Goal: Task Accomplishment & Management: Manage account settings

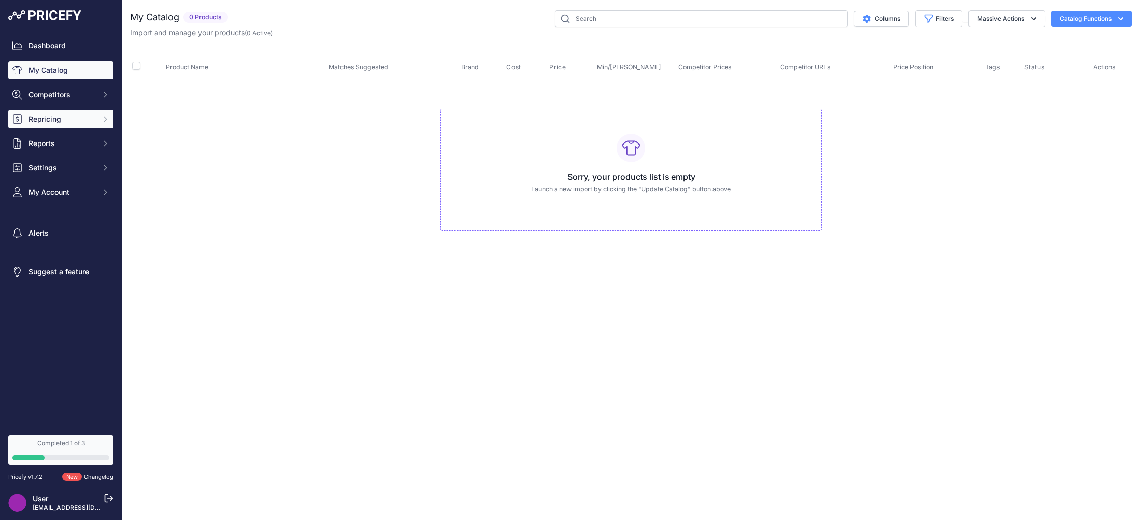
click at [101, 116] on icon "Sidebar" at bounding box center [105, 119] width 8 height 8
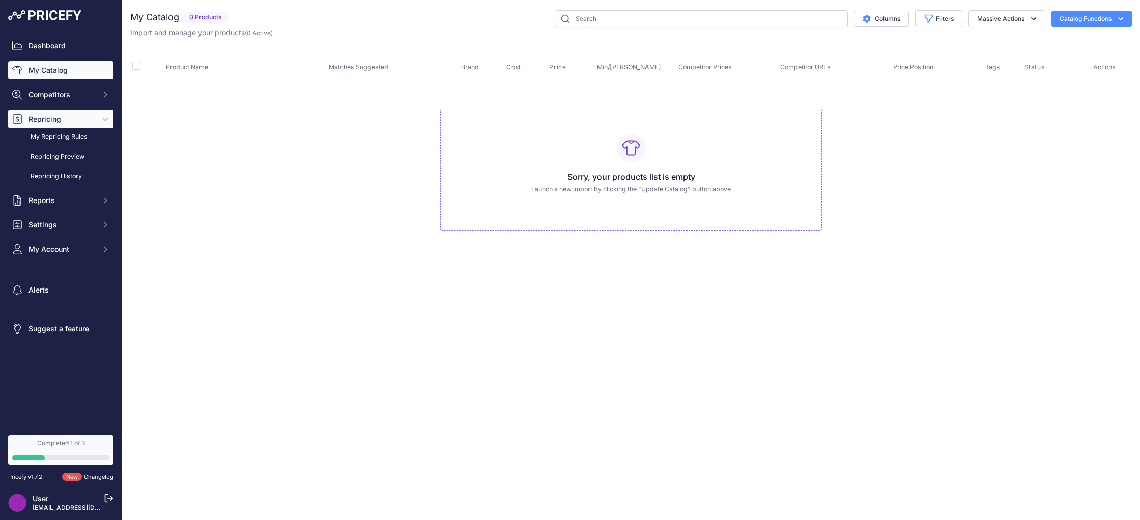
click at [109, 120] on button "Repricing" at bounding box center [60, 119] width 105 height 18
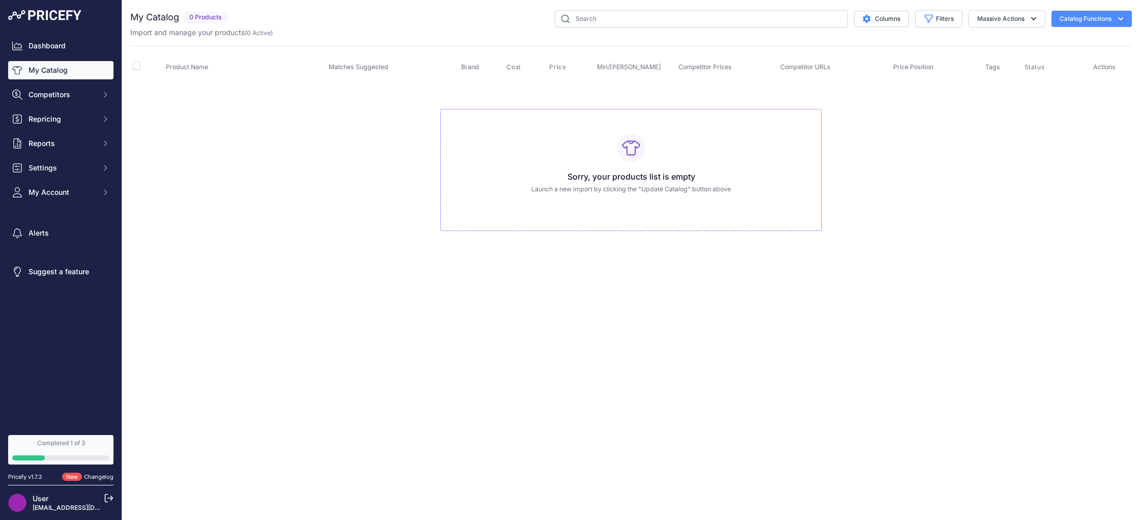
click at [88, 70] on link "My Catalog" at bounding box center [60, 70] width 105 height 18
click at [900, 21] on button "Columns" at bounding box center [881, 19] width 55 height 16
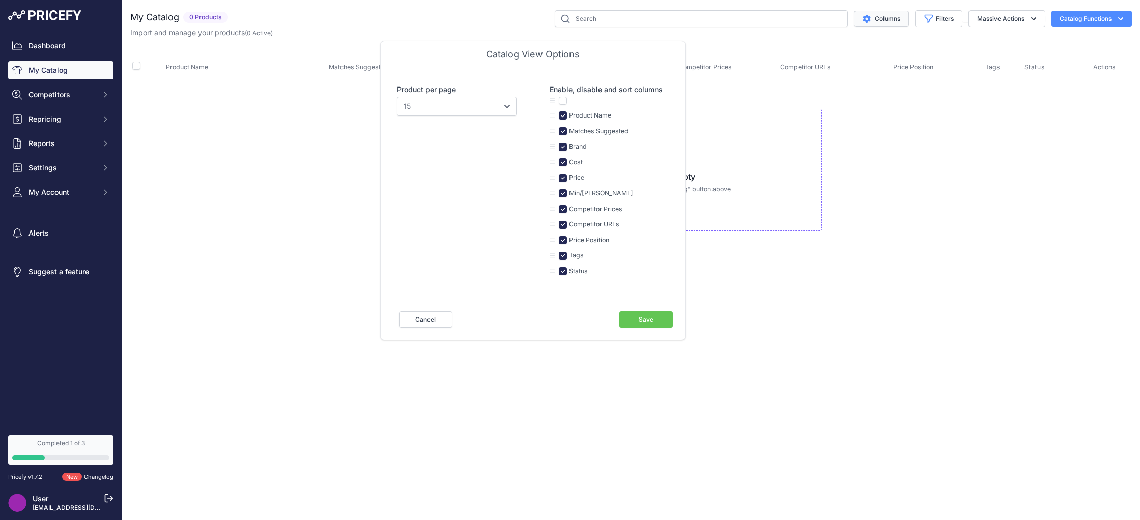
click at [899, 21] on button "Columns" at bounding box center [881, 19] width 55 height 16
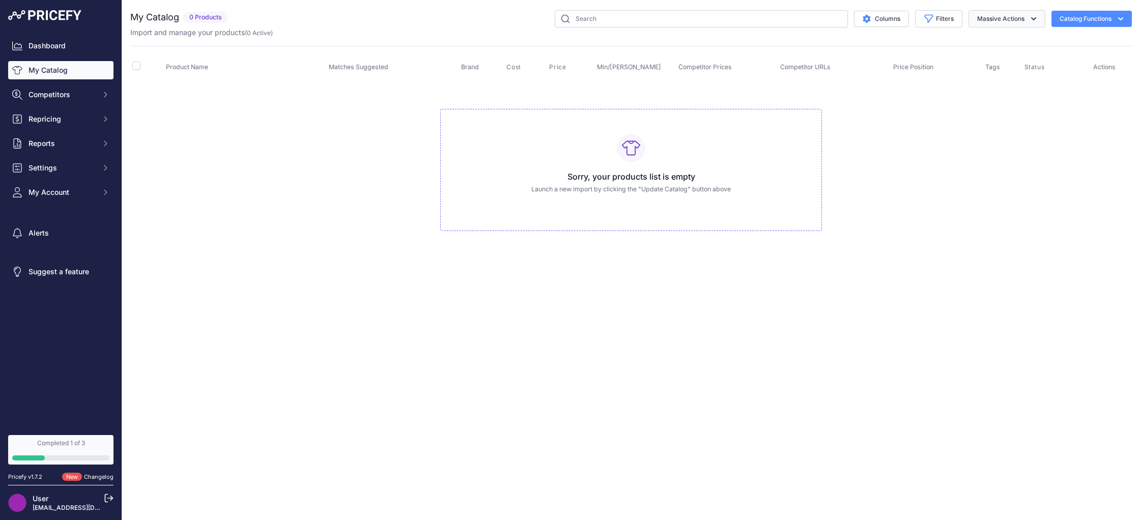
click at [969, 21] on button "Massive Actions" at bounding box center [1007, 18] width 77 height 17
click at [978, 21] on button "Massive Actions" at bounding box center [1007, 18] width 77 height 17
click at [1078, 19] on button "Catalog Functions" at bounding box center [1092, 19] width 80 height 16
click at [1069, 31] on div "Import Additional Info" at bounding box center [1074, 40] width 114 height 18
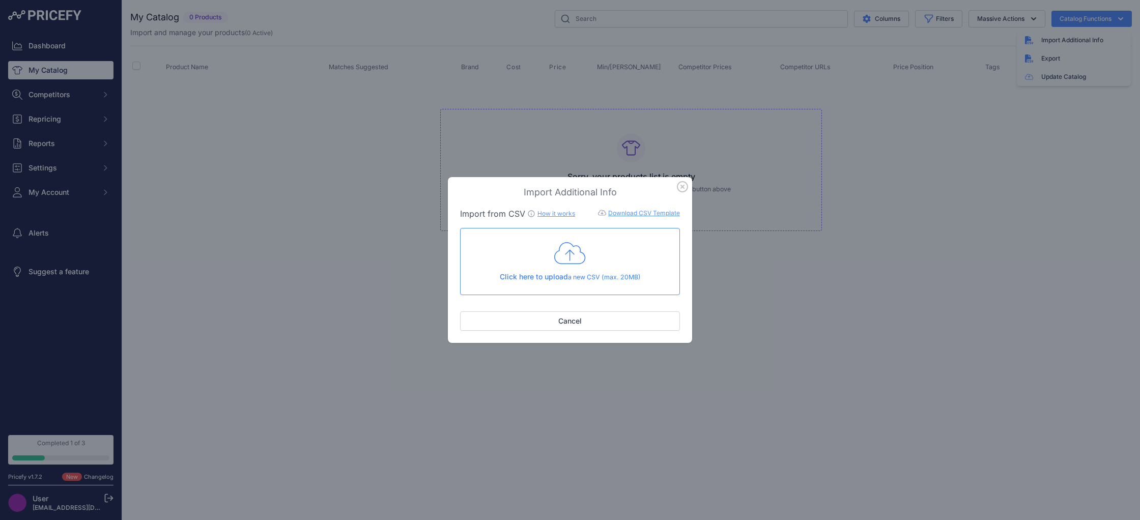
click at [686, 190] on icon "button" at bounding box center [683, 187] width 10 height 10
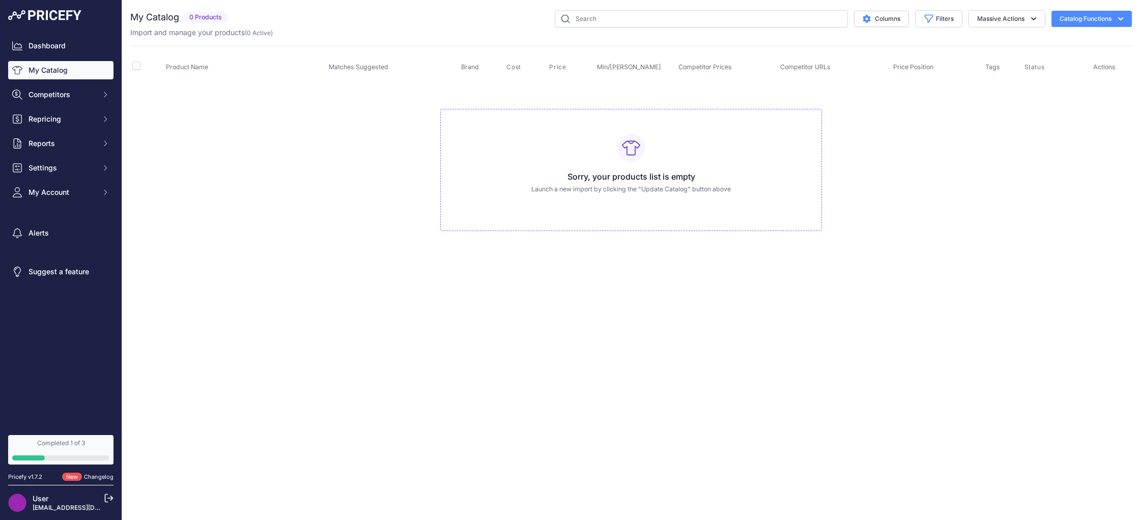
click at [1089, 19] on button "Catalog Functions" at bounding box center [1092, 19] width 80 height 16
click at [933, 188] on td "Sorry, your products list is empty Launch a new import by clicking the "Update …" at bounding box center [631, 166] width 1002 height 172
drag, startPoint x: 1100, startPoint y: 11, endPoint x: 1102, endPoint y: 16, distance: 5.5
click at [1100, 11] on button "Catalog Functions" at bounding box center [1092, 19] width 80 height 16
click at [1055, 76] on link "Update Catalog" at bounding box center [1074, 77] width 114 height 18
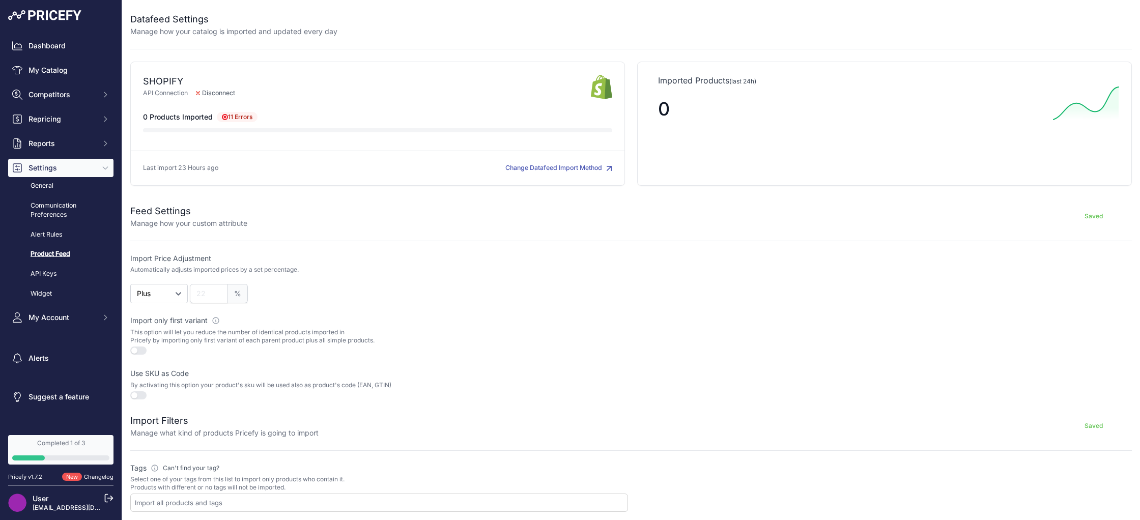
click at [537, 168] on button "Change Datafeed Import Method" at bounding box center [559, 168] width 107 height 10
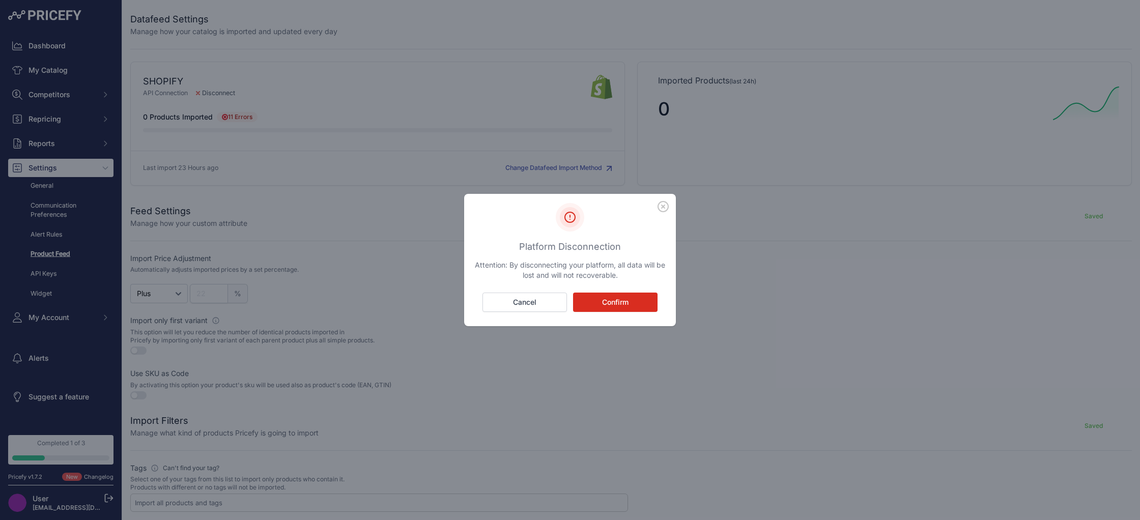
drag, startPoint x: 672, startPoint y: 196, endPoint x: 668, endPoint y: 200, distance: 5.8
click at [672, 197] on div at bounding box center [570, 206] width 212 height 25
click at [665, 204] on icon "button" at bounding box center [663, 206] width 11 height 11
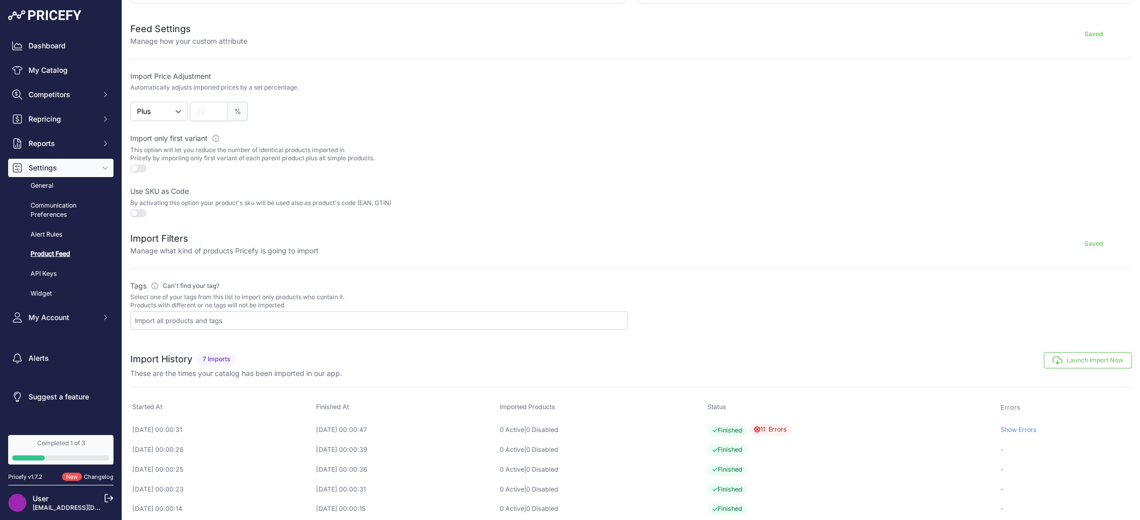
scroll to position [188, 0]
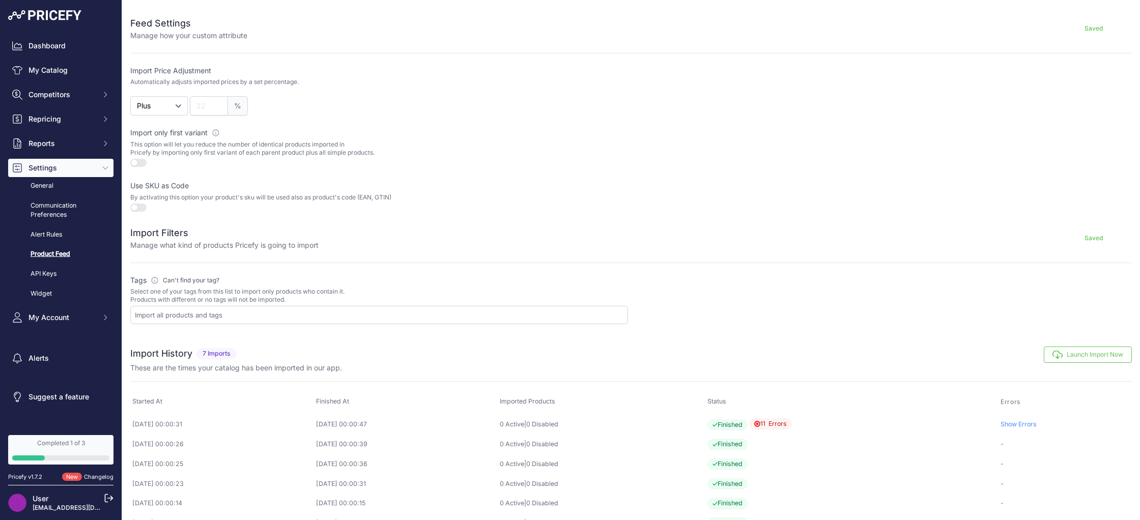
click at [222, 317] on input "text" at bounding box center [381, 315] width 493 height 9
click at [276, 214] on div "Import Filters Manage what kind of products Pricefy is going to import Saved" at bounding box center [631, 232] width 1002 height 37
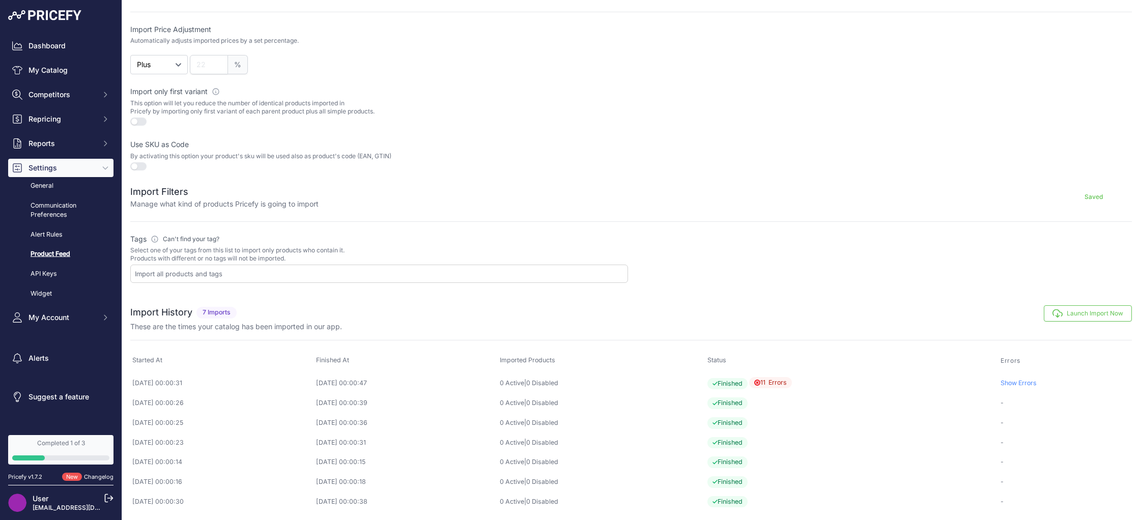
click at [1037, 384] on link "Show Errors" at bounding box center [1019, 383] width 36 height 8
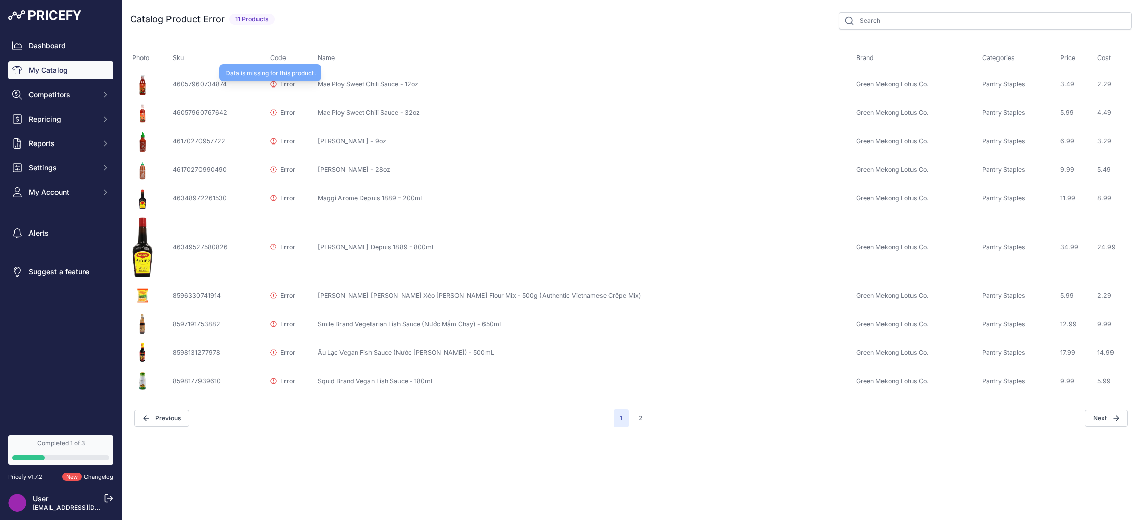
click at [295, 85] on span "Error" at bounding box center [288, 84] width 15 height 8
click at [276, 353] on icon at bounding box center [273, 352] width 6 height 6
click at [57, 70] on link "My Catalog" at bounding box center [60, 70] width 105 height 18
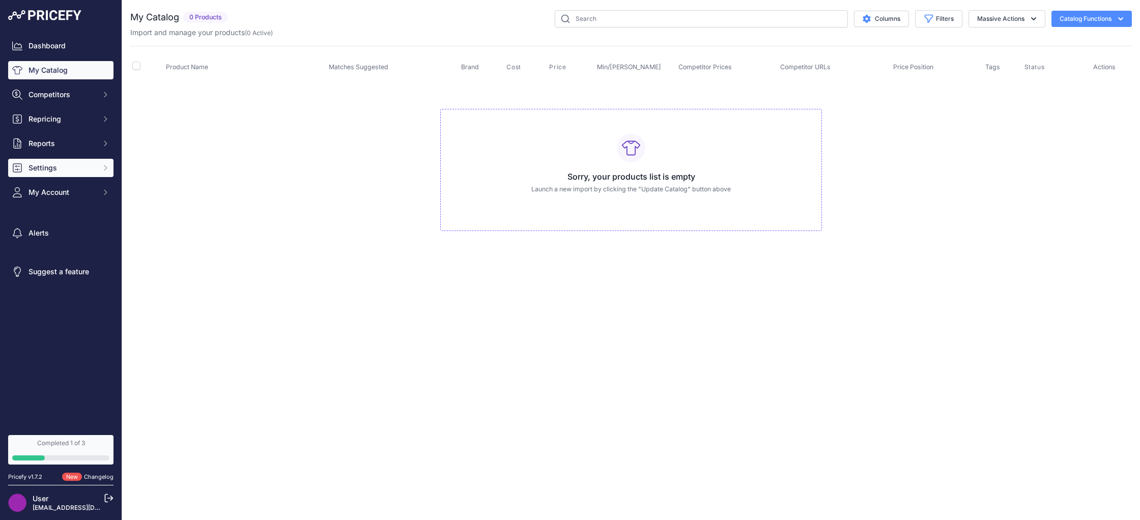
click at [74, 170] on span "Settings" at bounding box center [62, 168] width 67 height 10
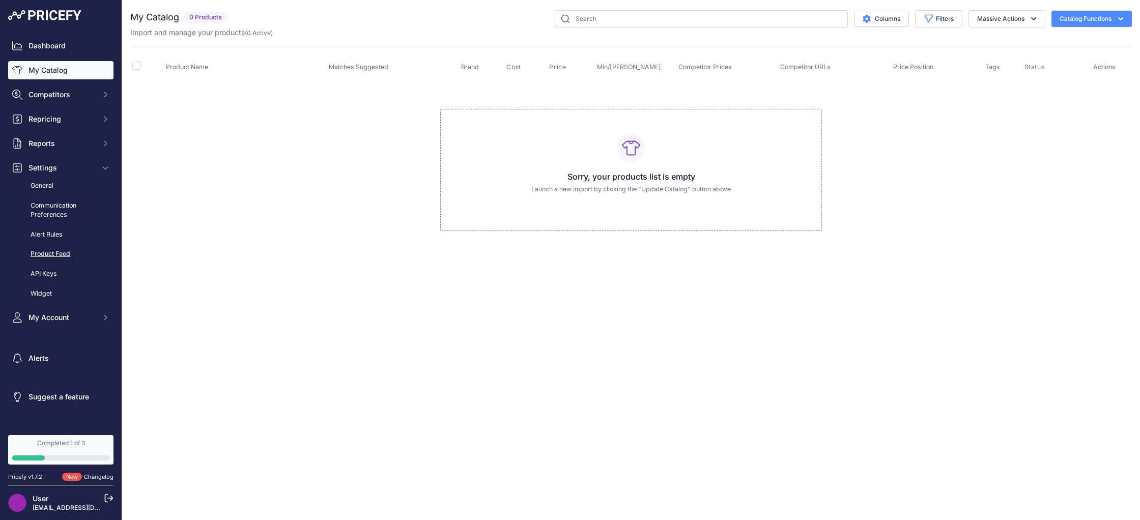
click at [66, 259] on link "Product Feed" at bounding box center [60, 254] width 105 height 18
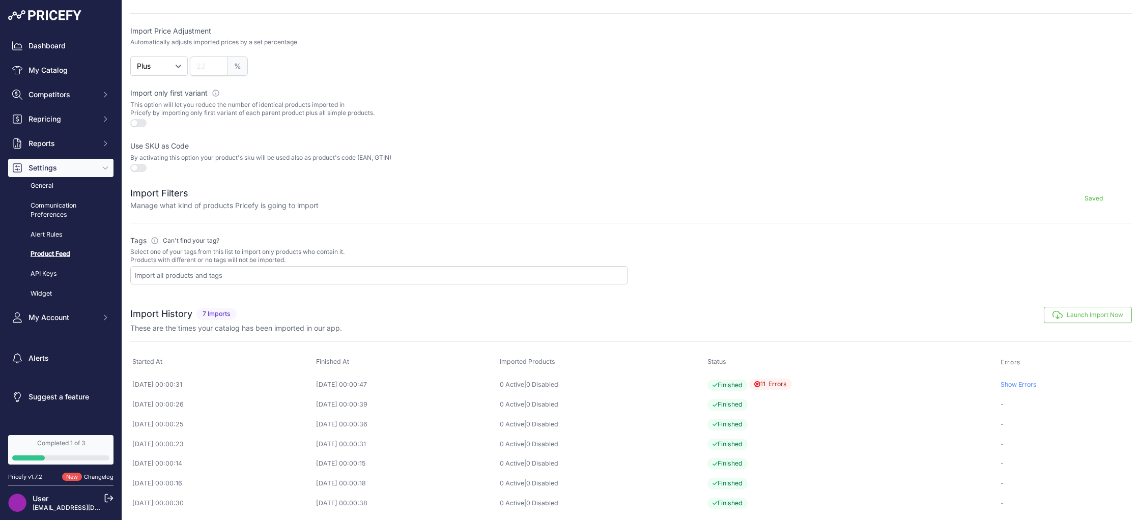
scroll to position [229, 0]
click at [1025, 383] on link "Show Errors" at bounding box center [1019, 383] width 36 height 8
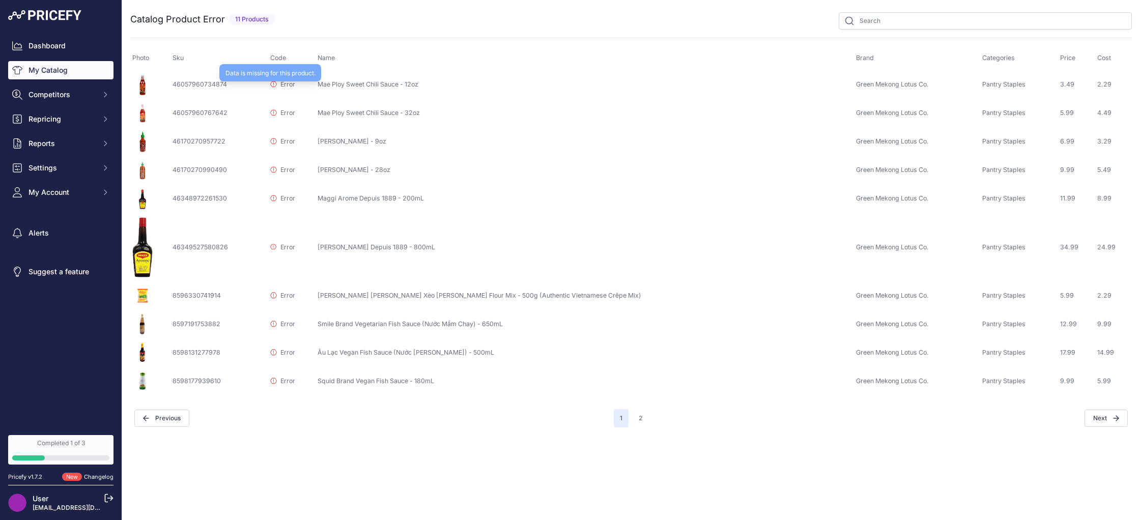
click at [295, 87] on p "Error" at bounding box center [282, 85] width 24 height 10
click at [229, 383] on td "8598177939610" at bounding box center [220, 381] width 98 height 29
click at [646, 421] on button "2" at bounding box center [641, 418] width 16 height 18
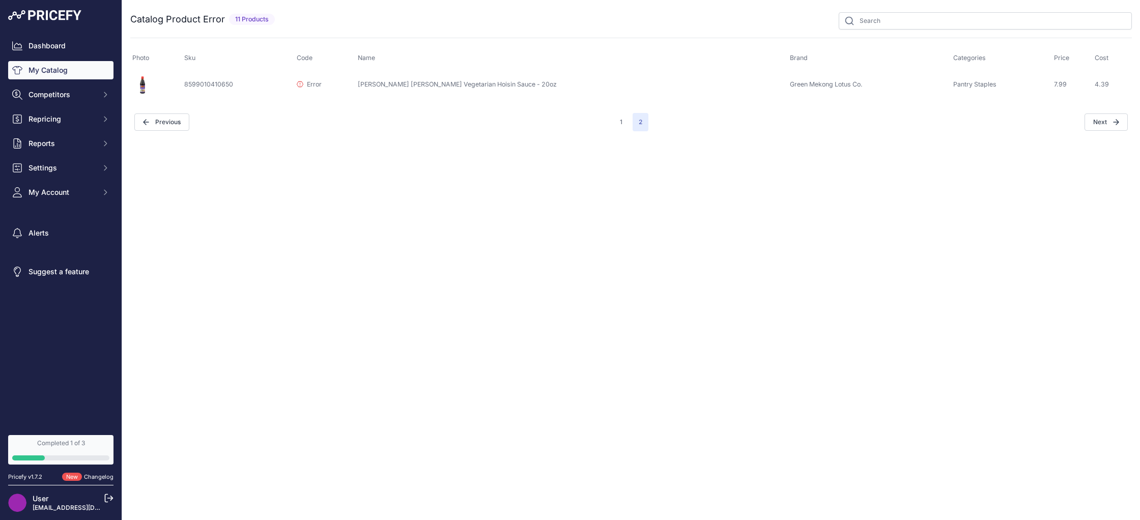
click at [295, 91] on td "8599010410650" at bounding box center [238, 84] width 113 height 29
click at [81, 447] on link "Completed 1 of 3" at bounding box center [60, 450] width 105 height 30
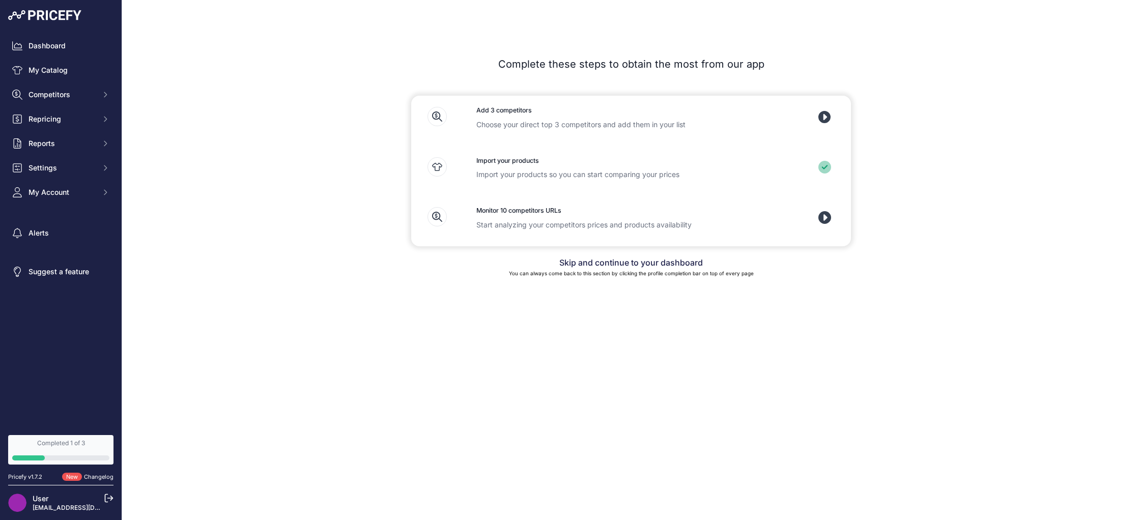
click at [822, 117] on icon at bounding box center [825, 117] width 13 height 13
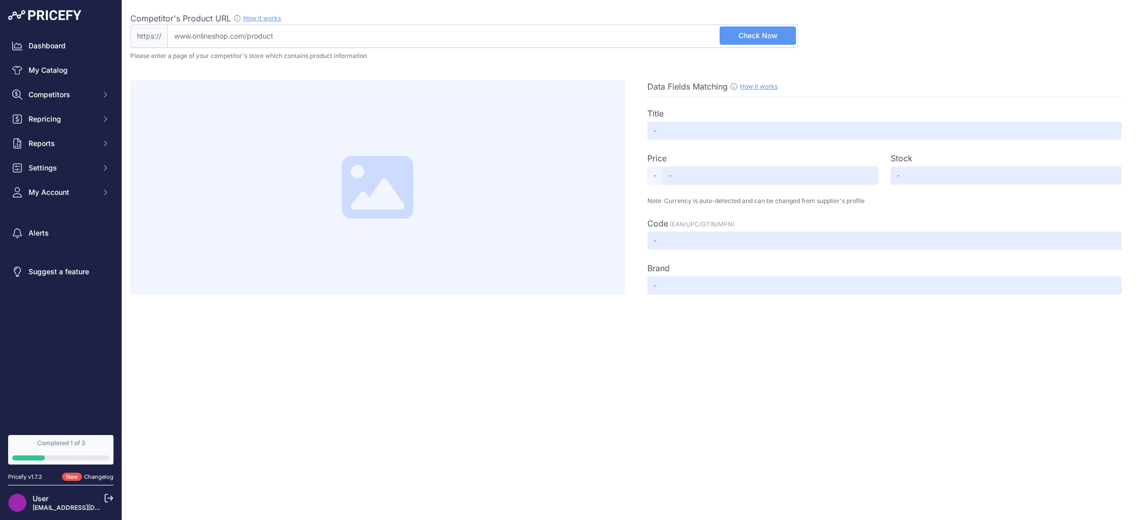
click at [317, 36] on input "Competitor's Product URL How it works In order to create your competitor's extr…" at bounding box center [482, 35] width 631 height 23
click at [455, 89] on div at bounding box center [377, 187] width 495 height 214
click at [33, 91] on span "Competitors" at bounding box center [62, 95] width 67 height 10
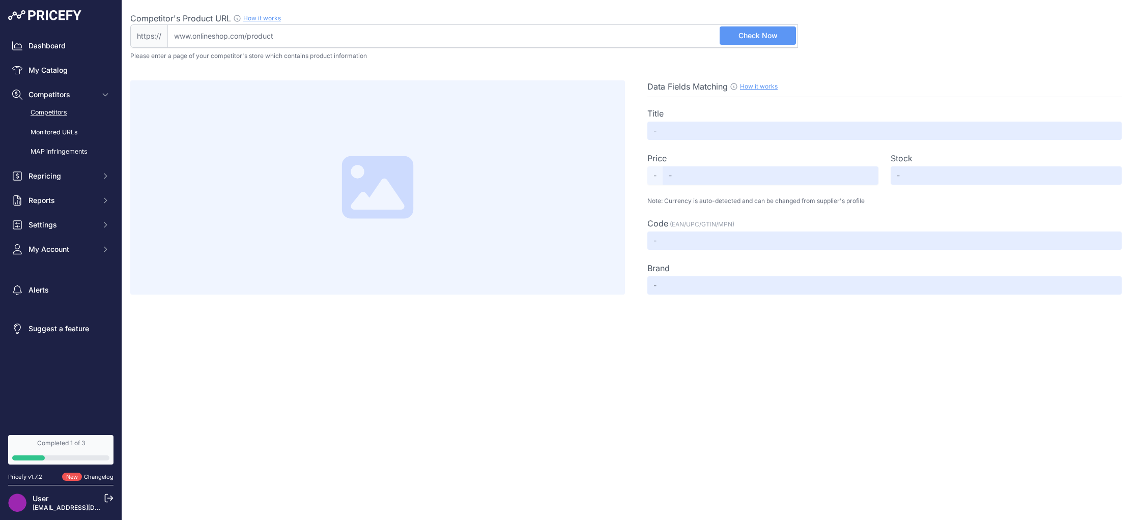
click at [60, 114] on link "Competitors" at bounding box center [60, 113] width 105 height 18
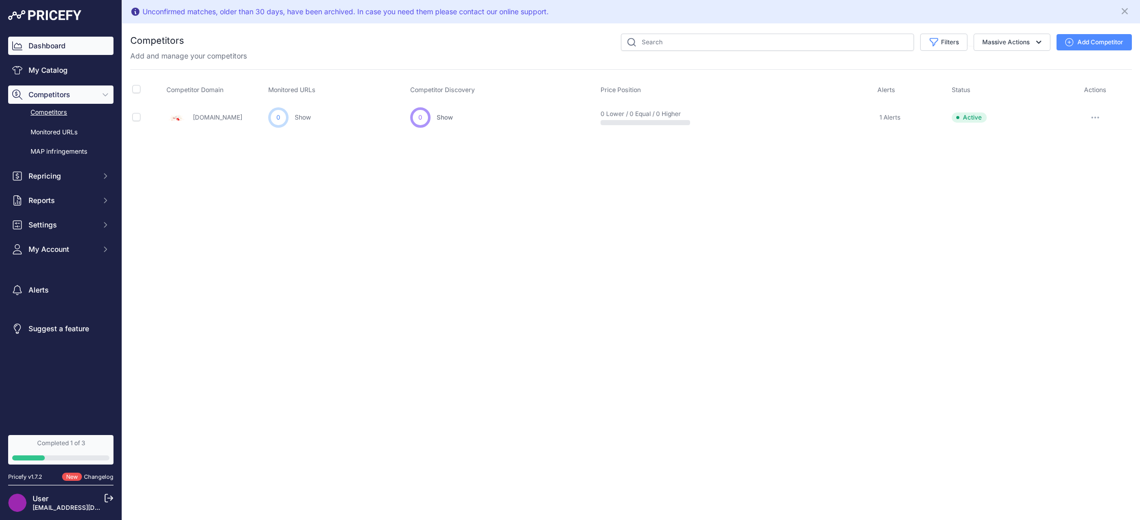
click at [45, 46] on link "Dashboard" at bounding box center [60, 46] width 105 height 18
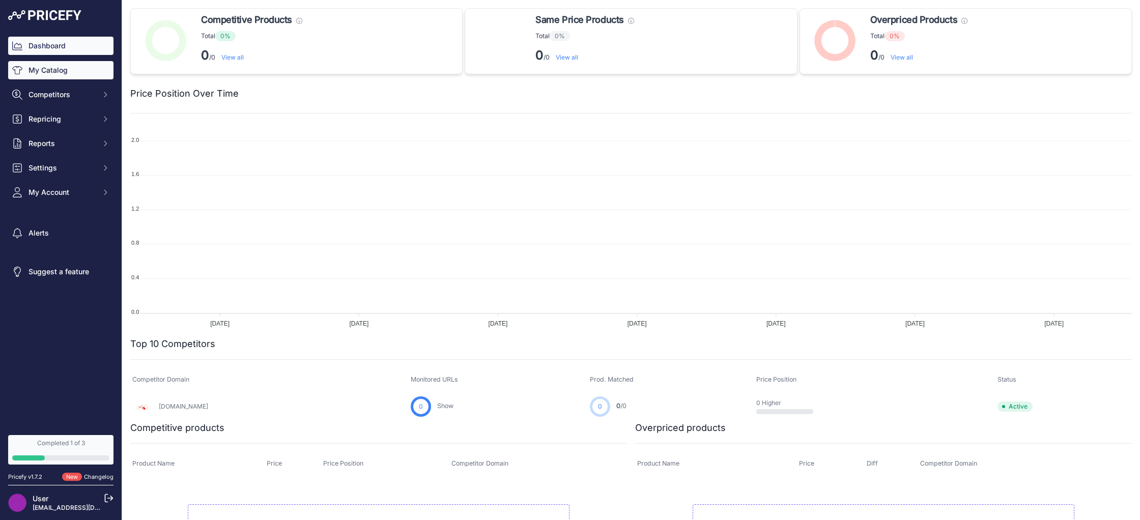
click at [53, 68] on link "My Catalog" at bounding box center [60, 70] width 105 height 18
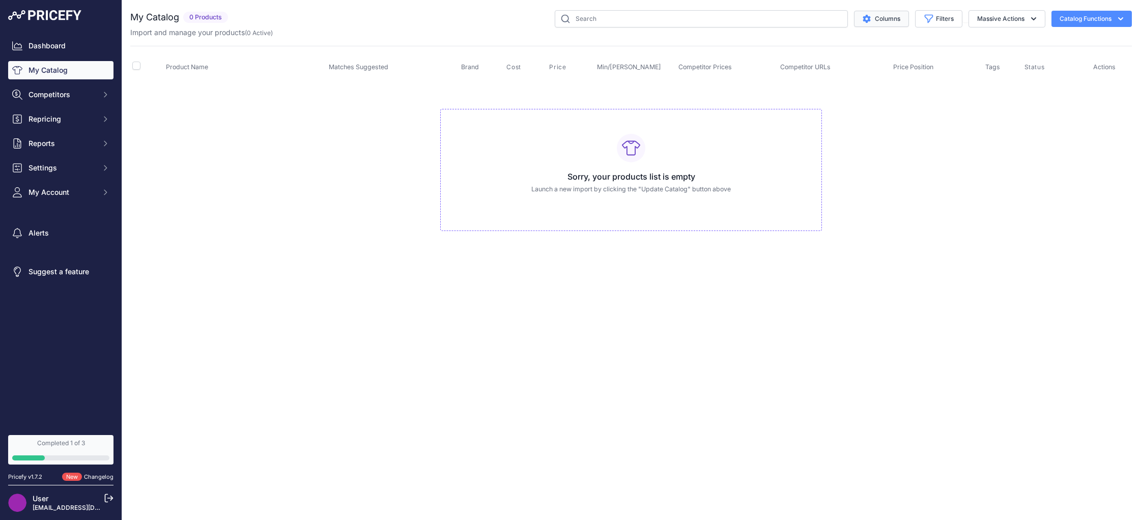
click at [899, 18] on button "Columns" at bounding box center [881, 19] width 55 height 16
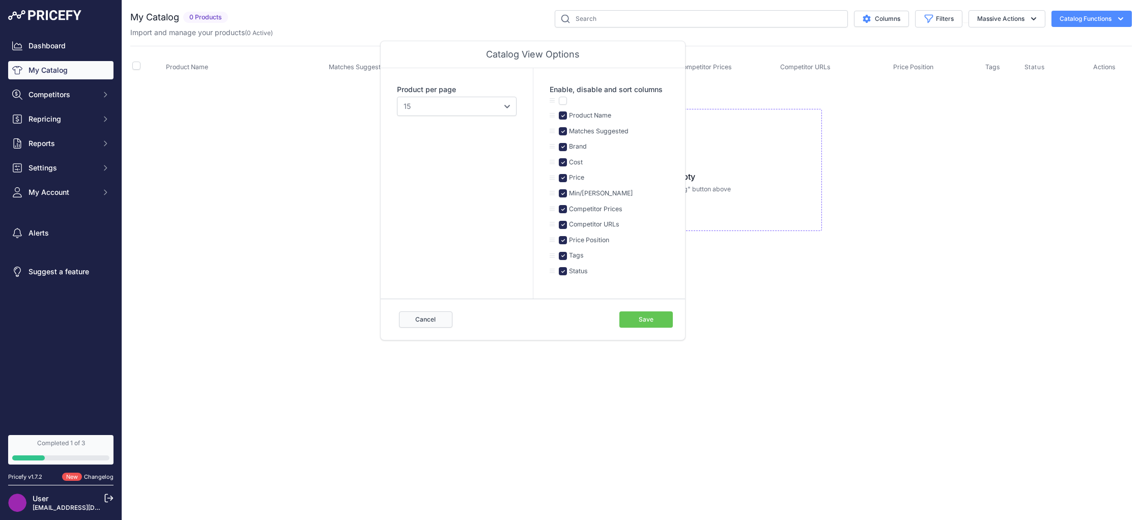
click at [438, 320] on button "Cancel" at bounding box center [425, 320] width 53 height 16
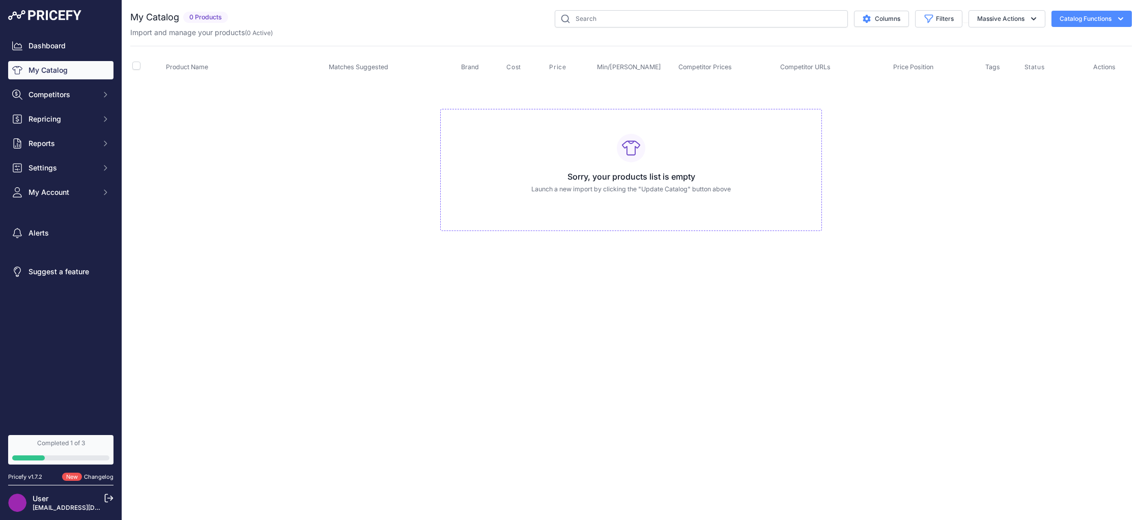
click at [1132, 29] on div "Import and manage your products ( 0 Active )" at bounding box center [631, 32] width 1002 height 10
click at [1122, 24] on button "Catalog Functions" at bounding box center [1092, 19] width 80 height 16
click at [1093, 45] on div "Import Additional Info" at bounding box center [1074, 40] width 114 height 18
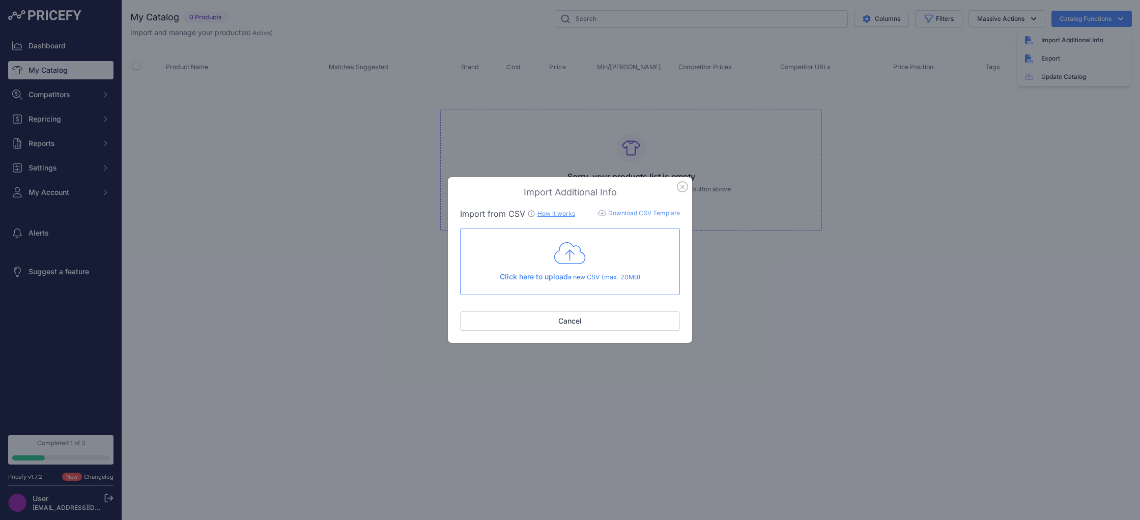
click at [687, 187] on icon "button" at bounding box center [682, 186] width 11 height 11
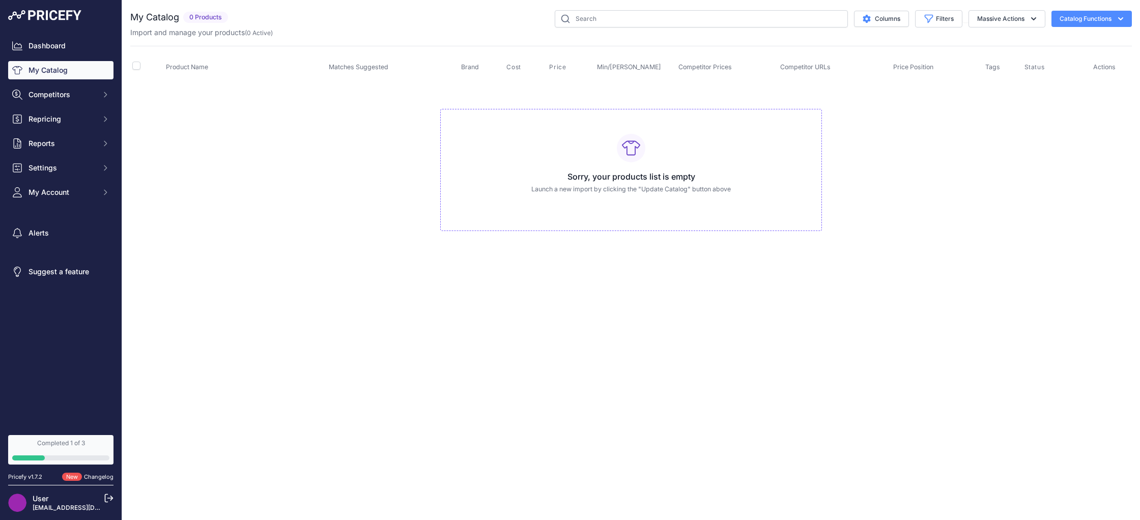
click at [1088, 19] on button "Catalog Functions" at bounding box center [1092, 19] width 80 height 16
click at [1071, 72] on link "Update Catalog" at bounding box center [1074, 77] width 114 height 18
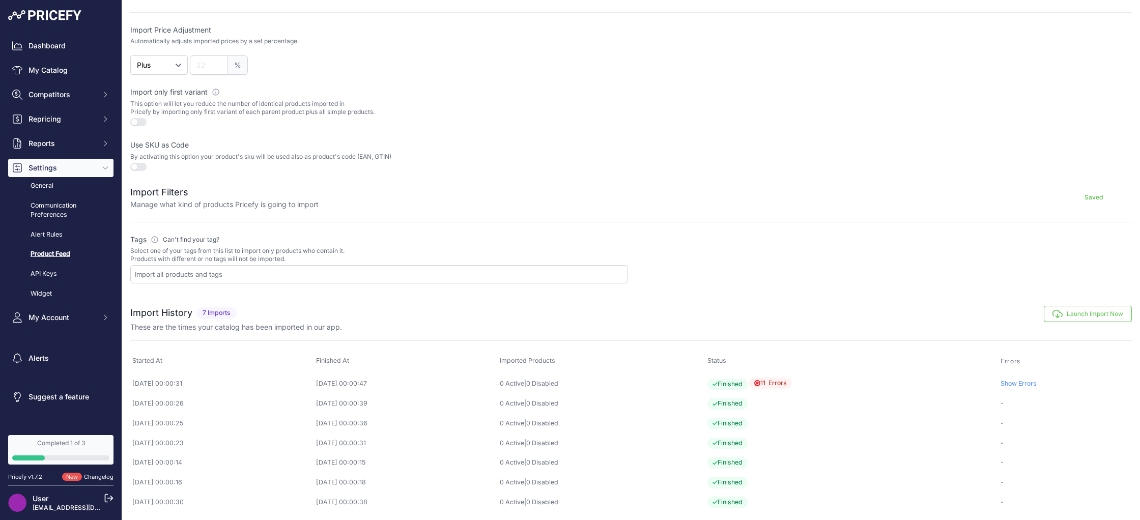
scroll to position [229, 0]
click at [1088, 319] on button "Launch Import Now" at bounding box center [1088, 313] width 88 height 16
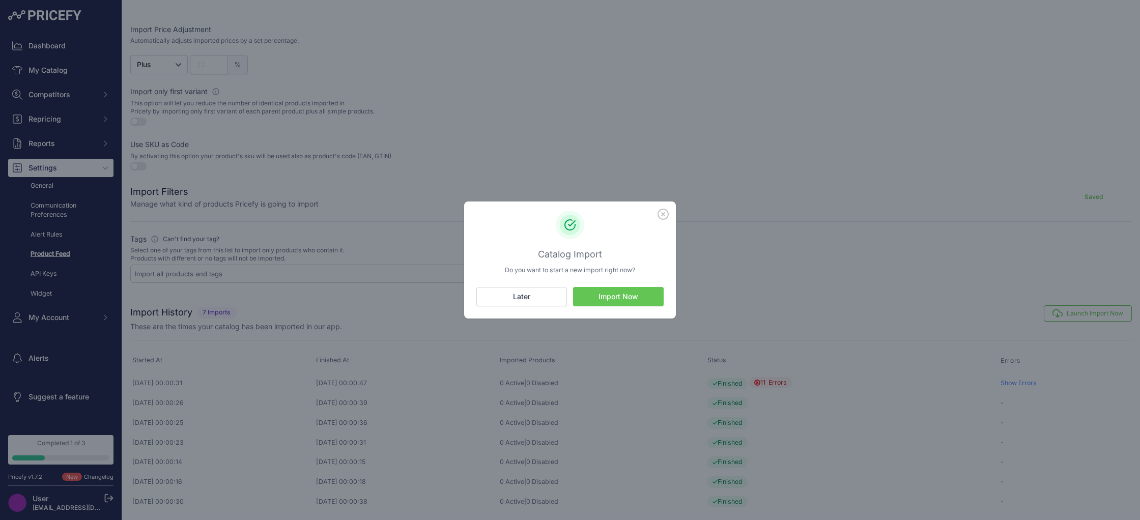
click at [616, 298] on button "Import Now" at bounding box center [618, 296] width 91 height 19
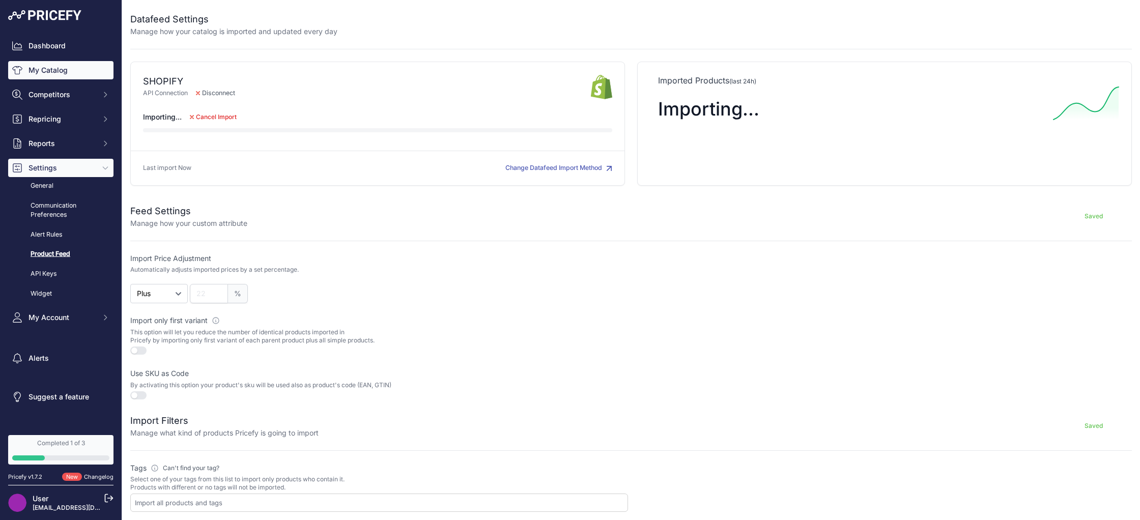
click at [60, 75] on link "My Catalog" at bounding box center [60, 70] width 105 height 18
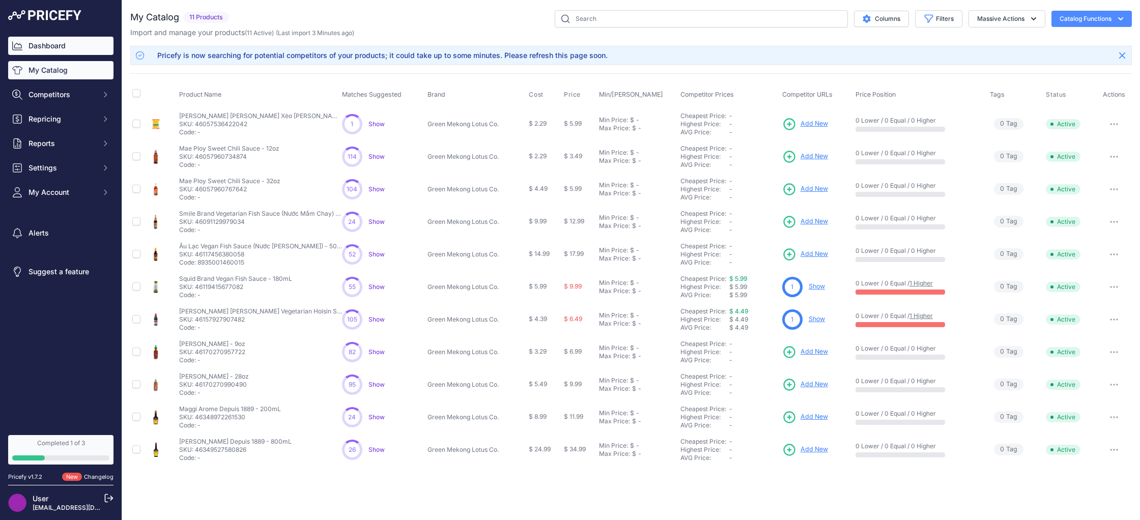
click at [87, 48] on link "Dashboard" at bounding box center [60, 46] width 105 height 18
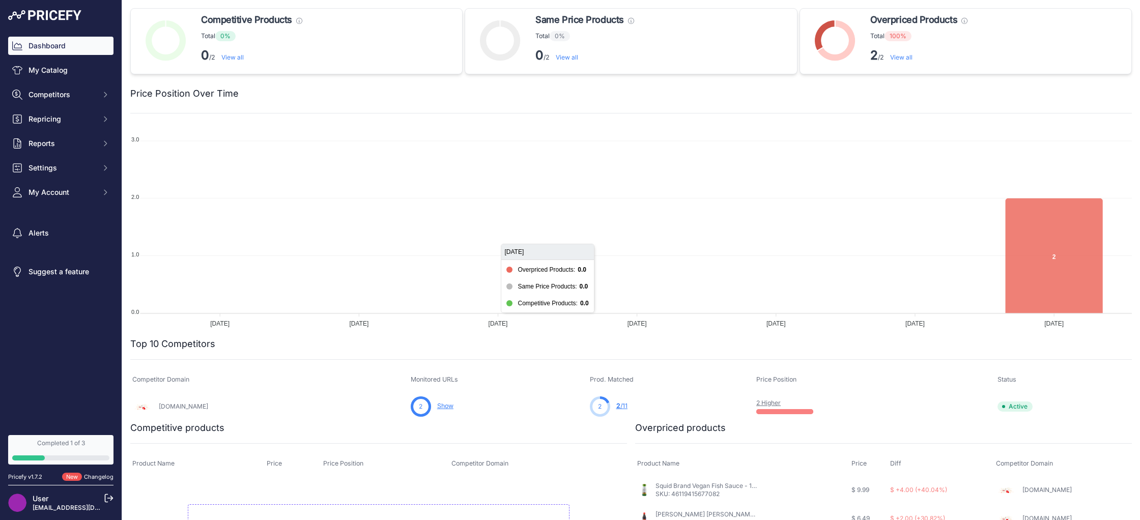
scroll to position [127, 0]
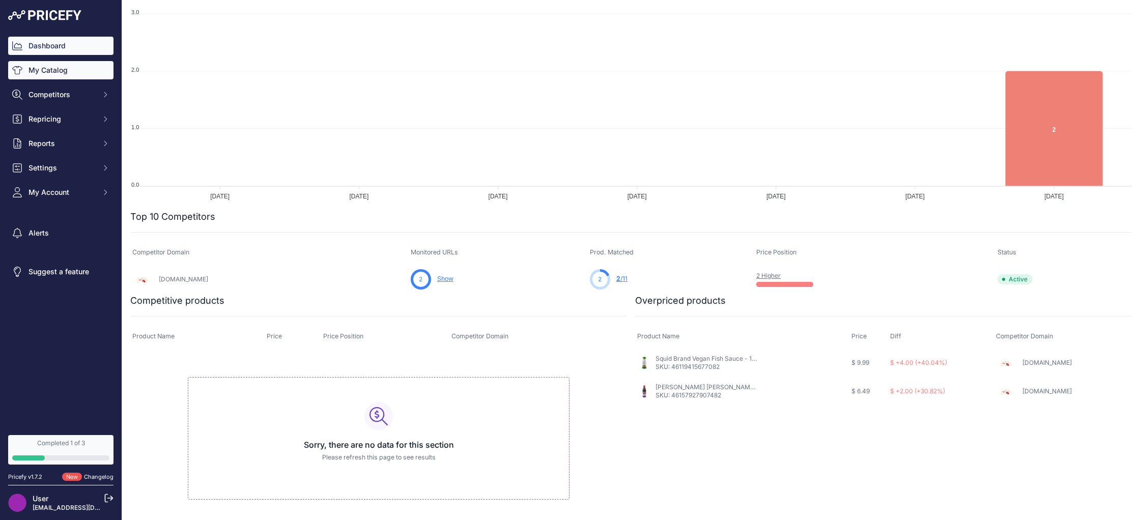
click at [37, 70] on link "My Catalog" at bounding box center [60, 70] width 105 height 18
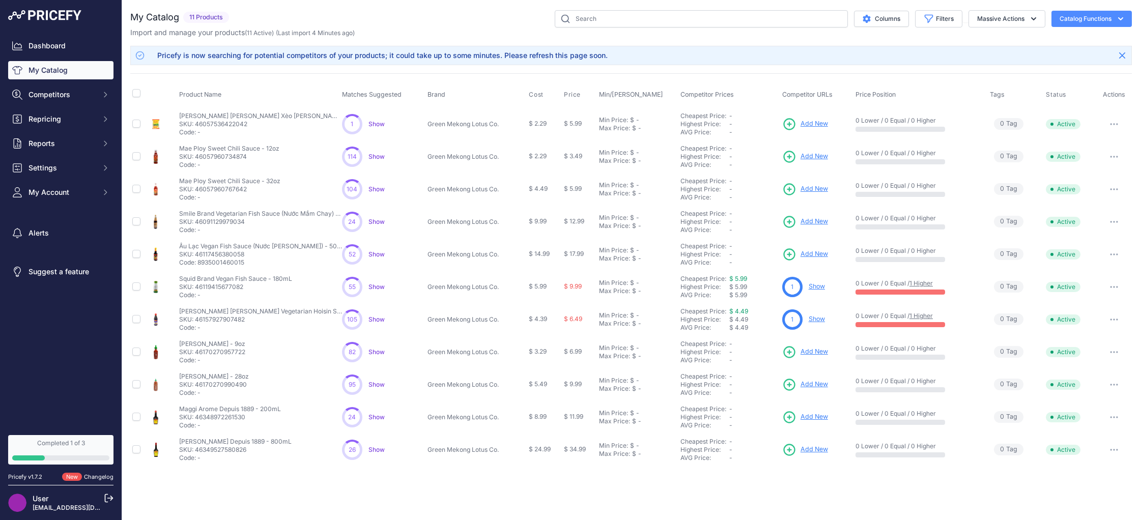
click at [822, 286] on link "Show" at bounding box center [817, 287] width 16 height 8
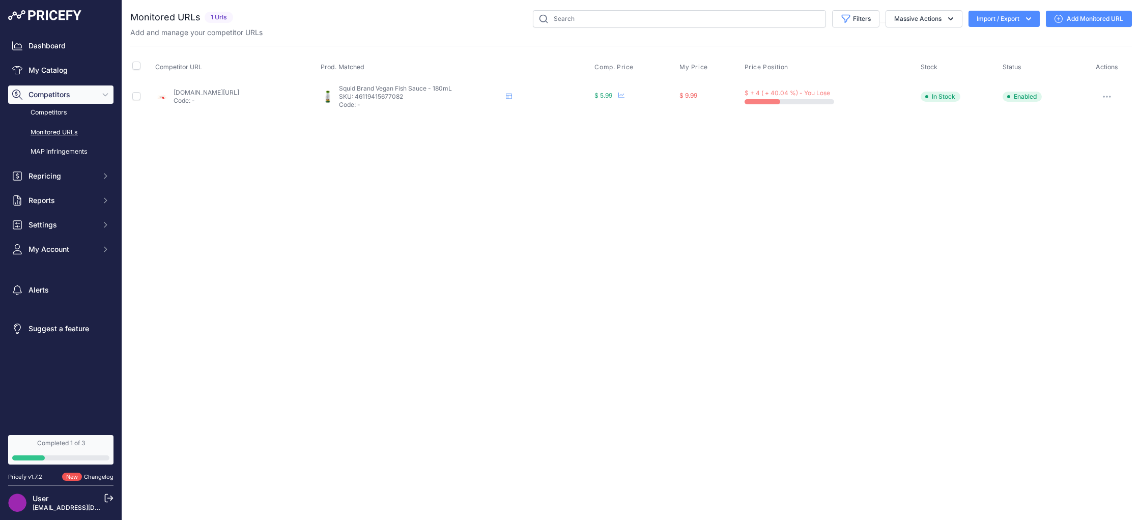
click at [928, 174] on div "Close You are not connected to the internet." at bounding box center [631, 260] width 1018 height 520
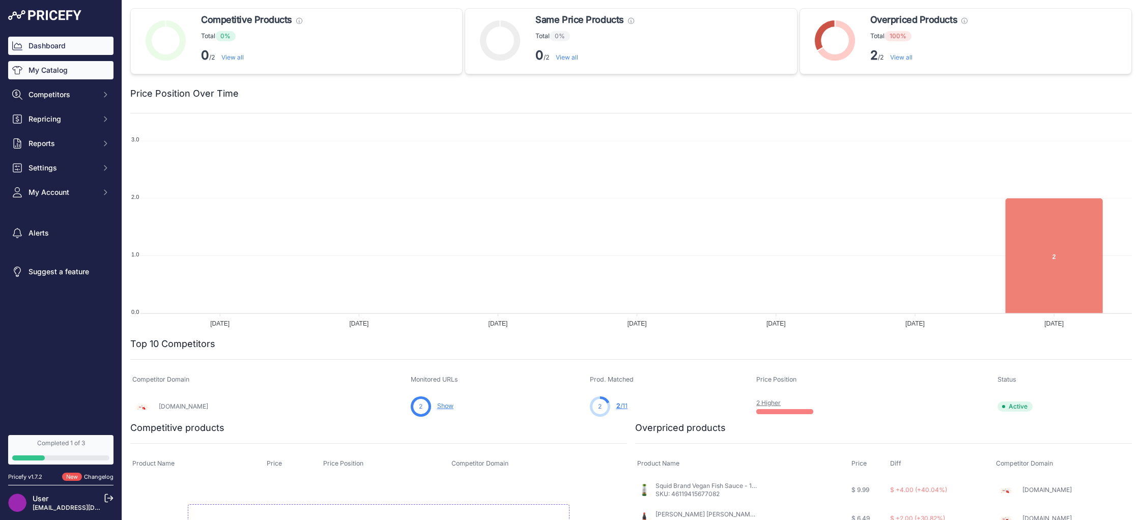
click at [67, 74] on link "My Catalog" at bounding box center [60, 70] width 105 height 18
click at [65, 50] on link "Dashboard" at bounding box center [60, 46] width 105 height 18
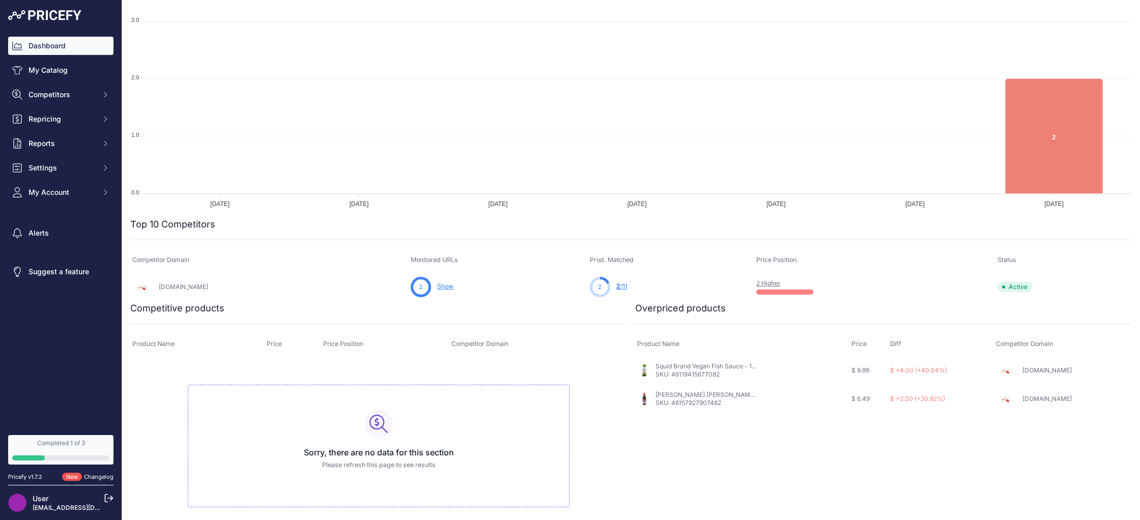
scroll to position [127, 0]
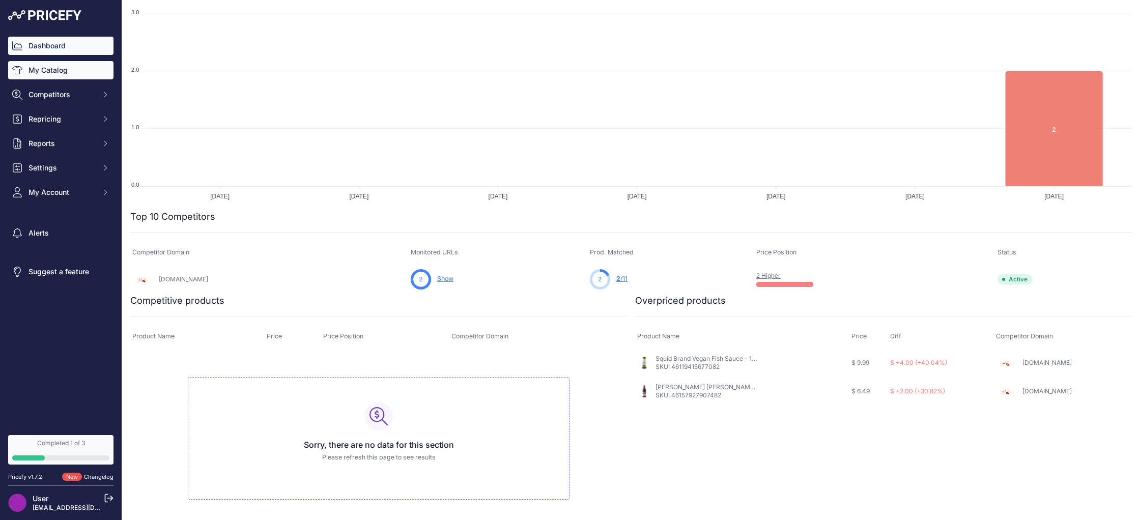
click at [82, 76] on link "My Catalog" at bounding box center [60, 70] width 105 height 18
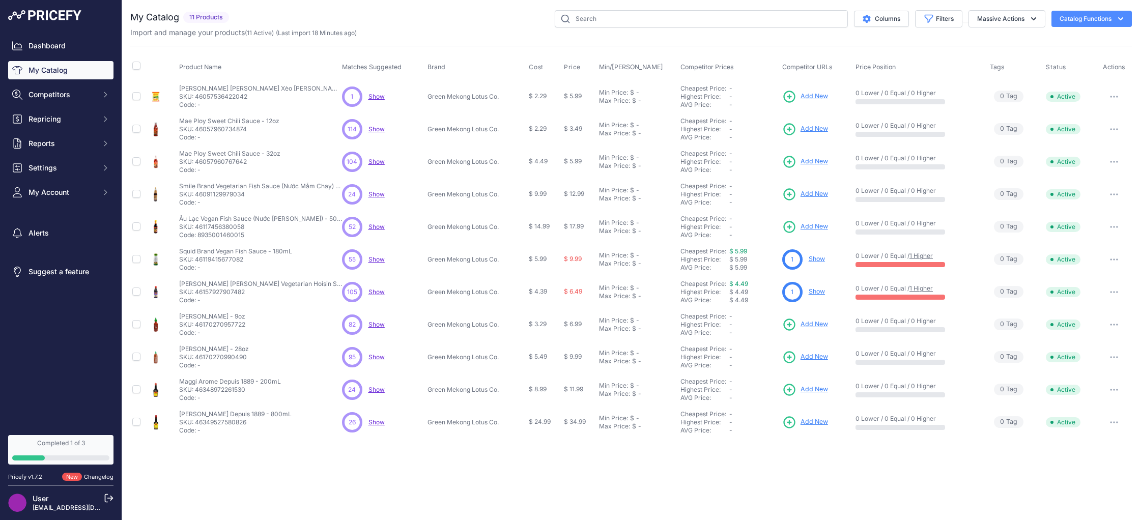
click at [225, 93] on p "SKU: 46057536422042" at bounding box center [260, 97] width 163 height 8
click at [1105, 20] on button "Catalog Functions" at bounding box center [1092, 19] width 80 height 16
click at [402, 23] on div "Columns Filters Status All Status Only Enabled Only Disabled" at bounding box center [682, 18] width 899 height 17
click at [1122, 17] on icon "button" at bounding box center [1121, 19] width 10 height 10
click at [1084, 74] on link "Update Catalog" at bounding box center [1074, 77] width 114 height 18
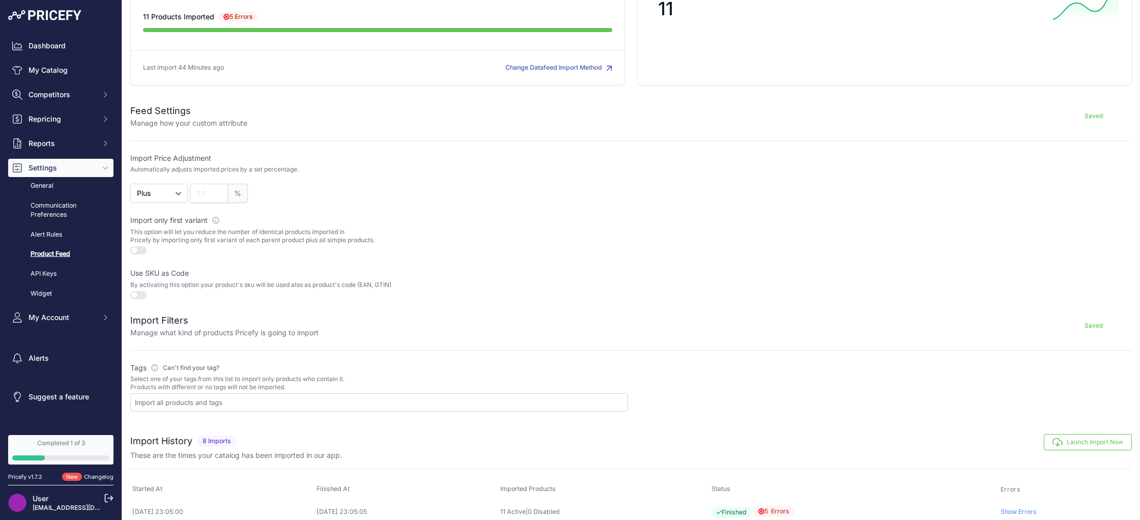
scroll to position [248, 0]
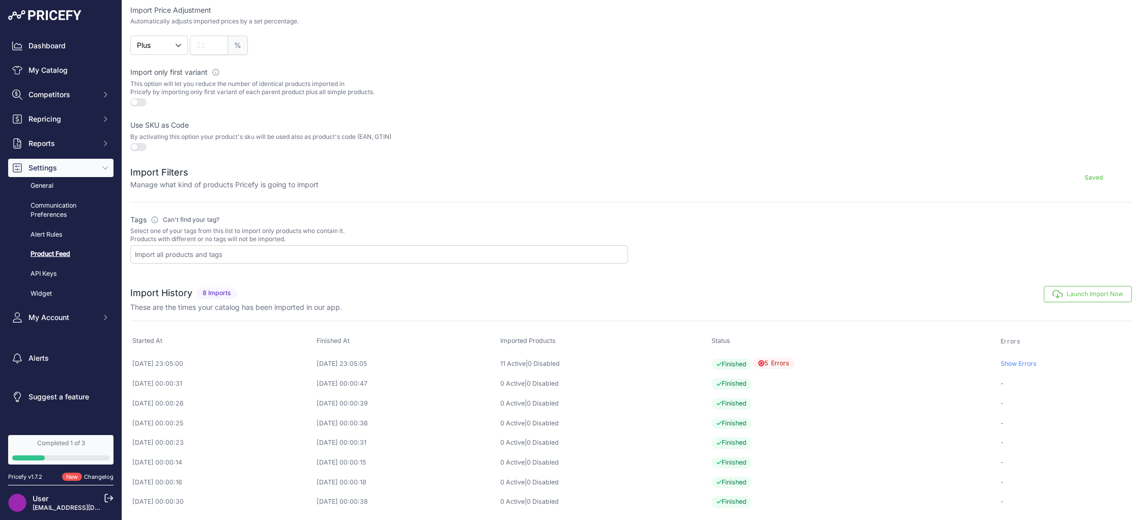
click at [1088, 296] on button "Launch Import Now" at bounding box center [1088, 294] width 88 height 16
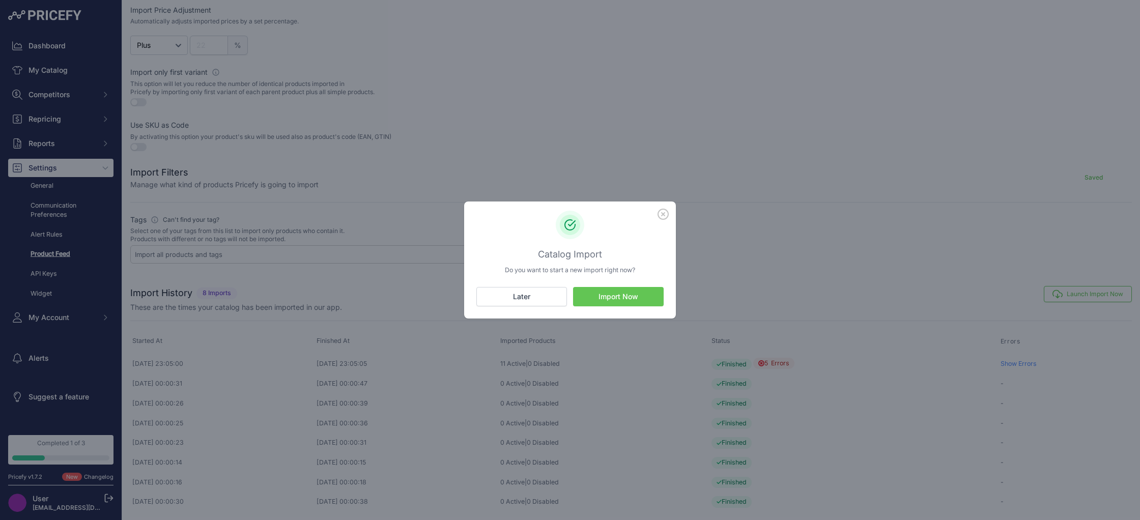
click at [604, 301] on button "Import Now" at bounding box center [618, 296] width 91 height 19
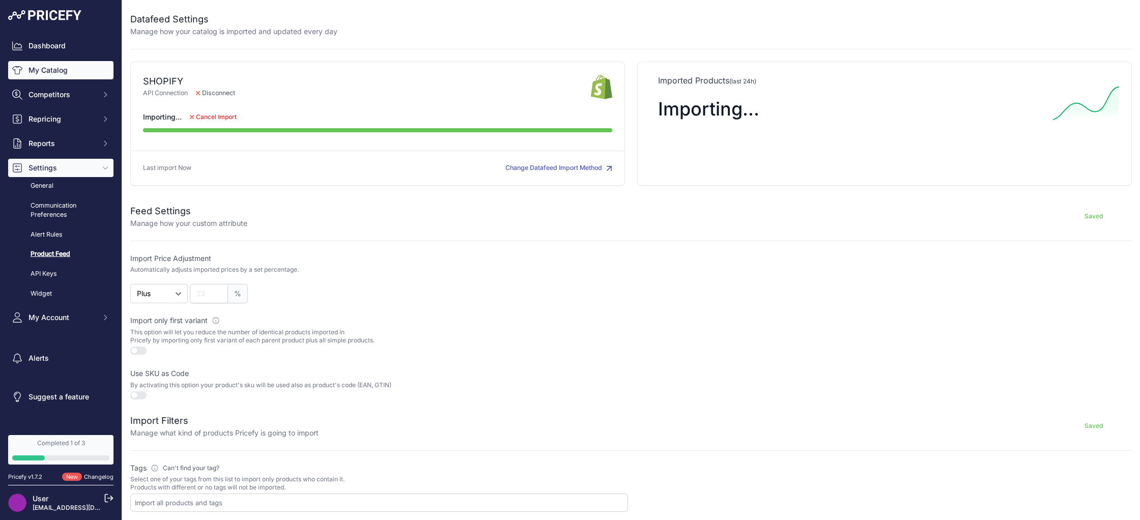
click at [73, 66] on link "My Catalog" at bounding box center [60, 70] width 105 height 18
